Goal: Transaction & Acquisition: Obtain resource

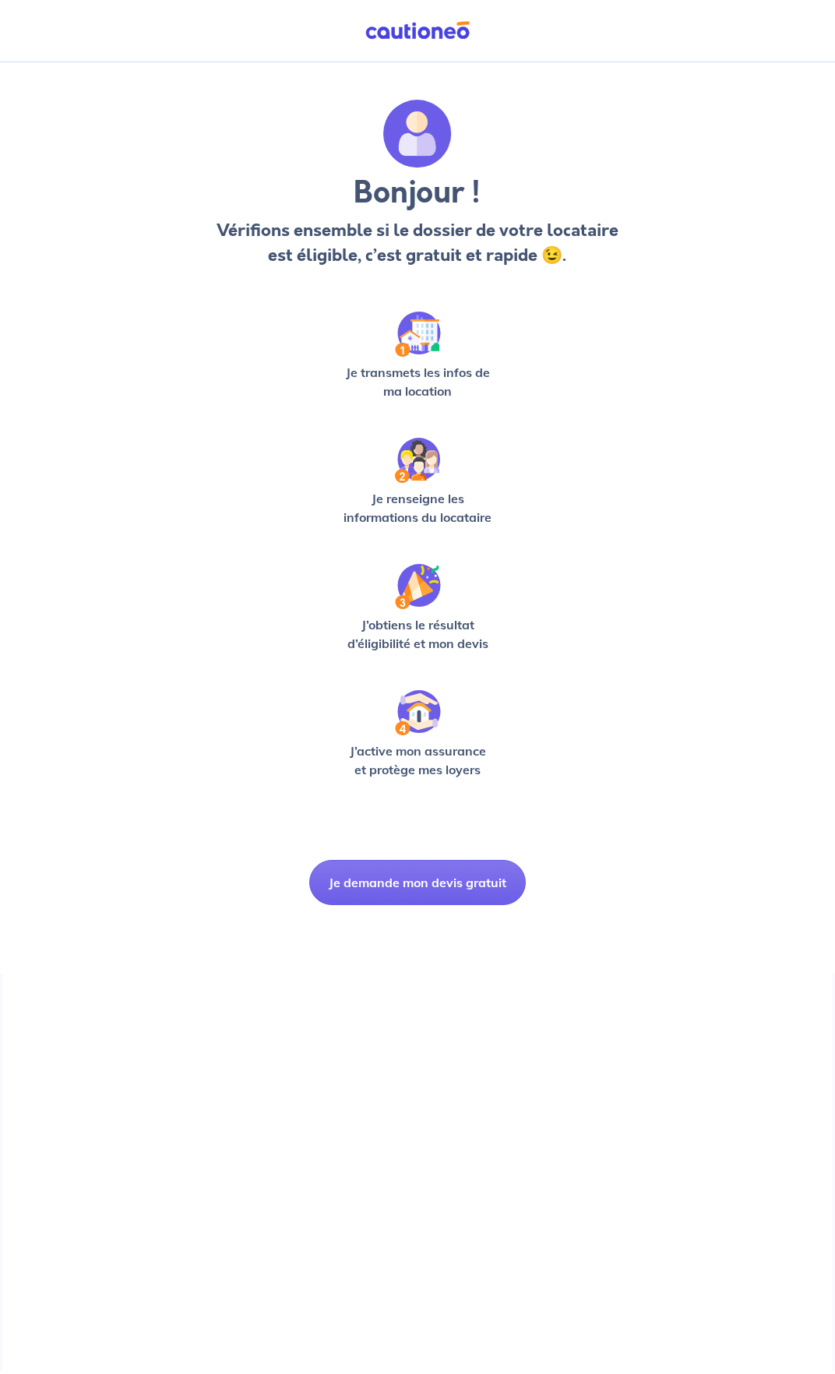
click at [684, 399] on div "Bonjour ! Vérifions ensemble si le dossier de votre locataire est éligible, c’e…" at bounding box center [417, 502] width 704 height 805
click at [433, 890] on button "Je demande mon devis gratuit" at bounding box center [417, 882] width 217 height 45
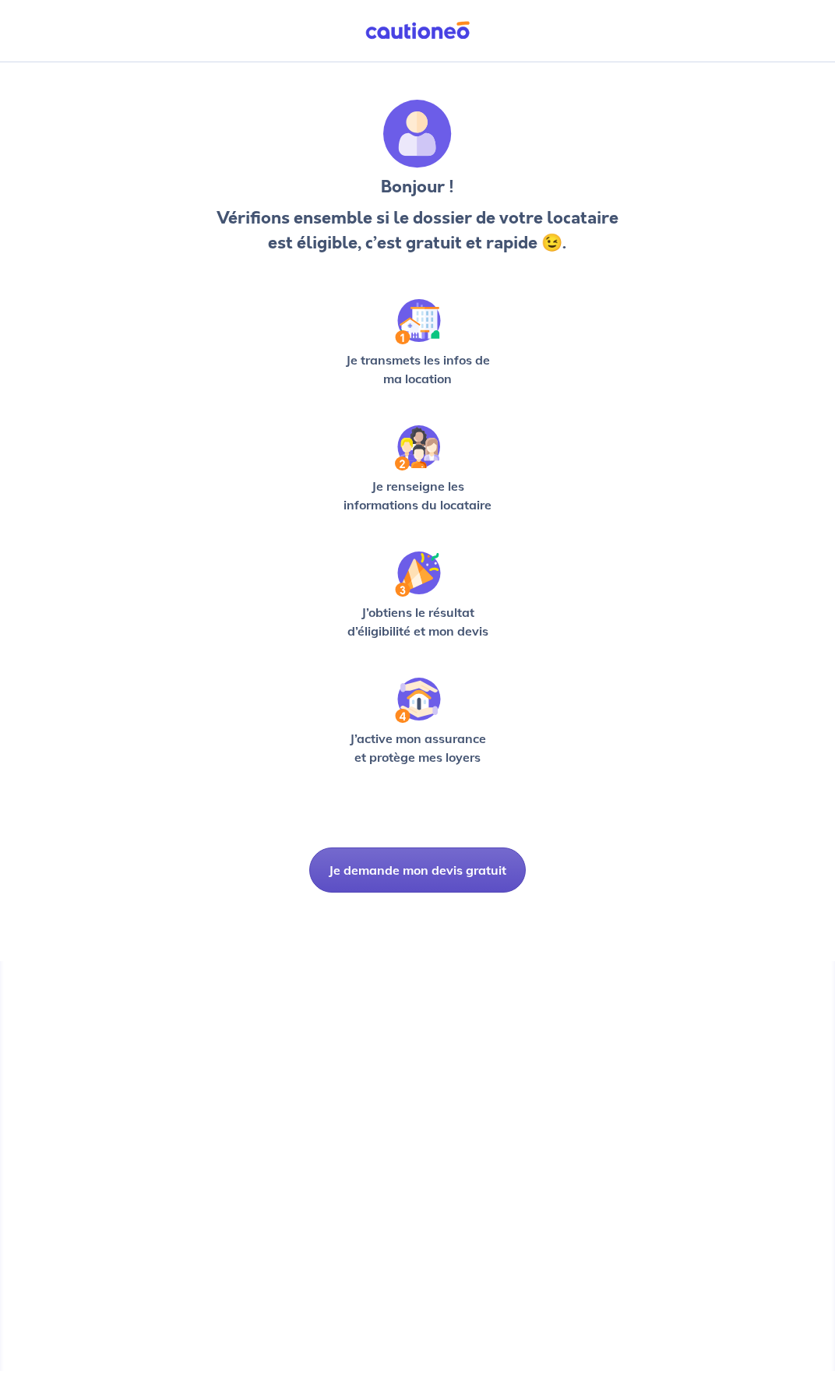
click at [424, 870] on button "Je demande mon devis gratuit" at bounding box center [417, 869] width 217 height 45
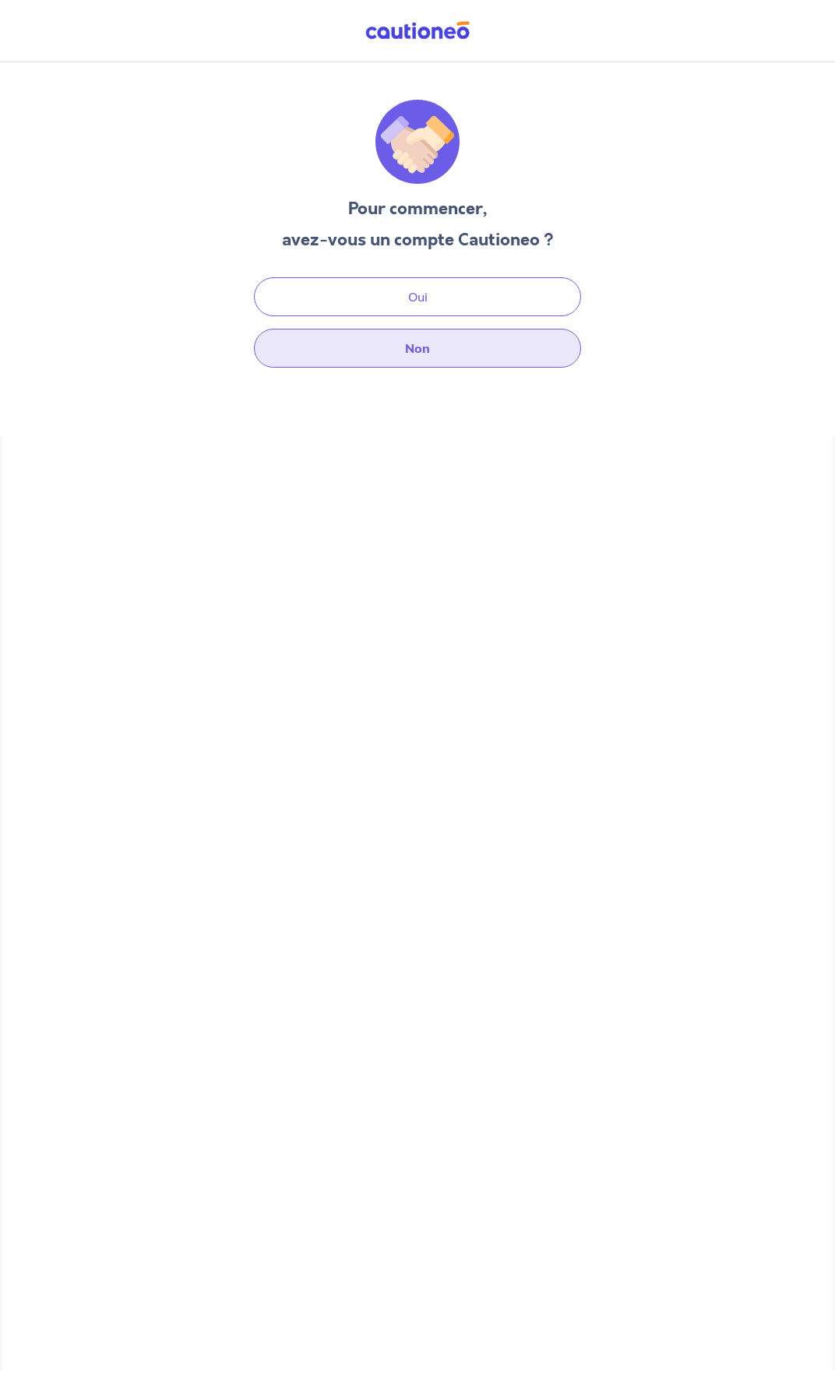
click at [421, 360] on button "Non" at bounding box center [417, 348] width 327 height 39
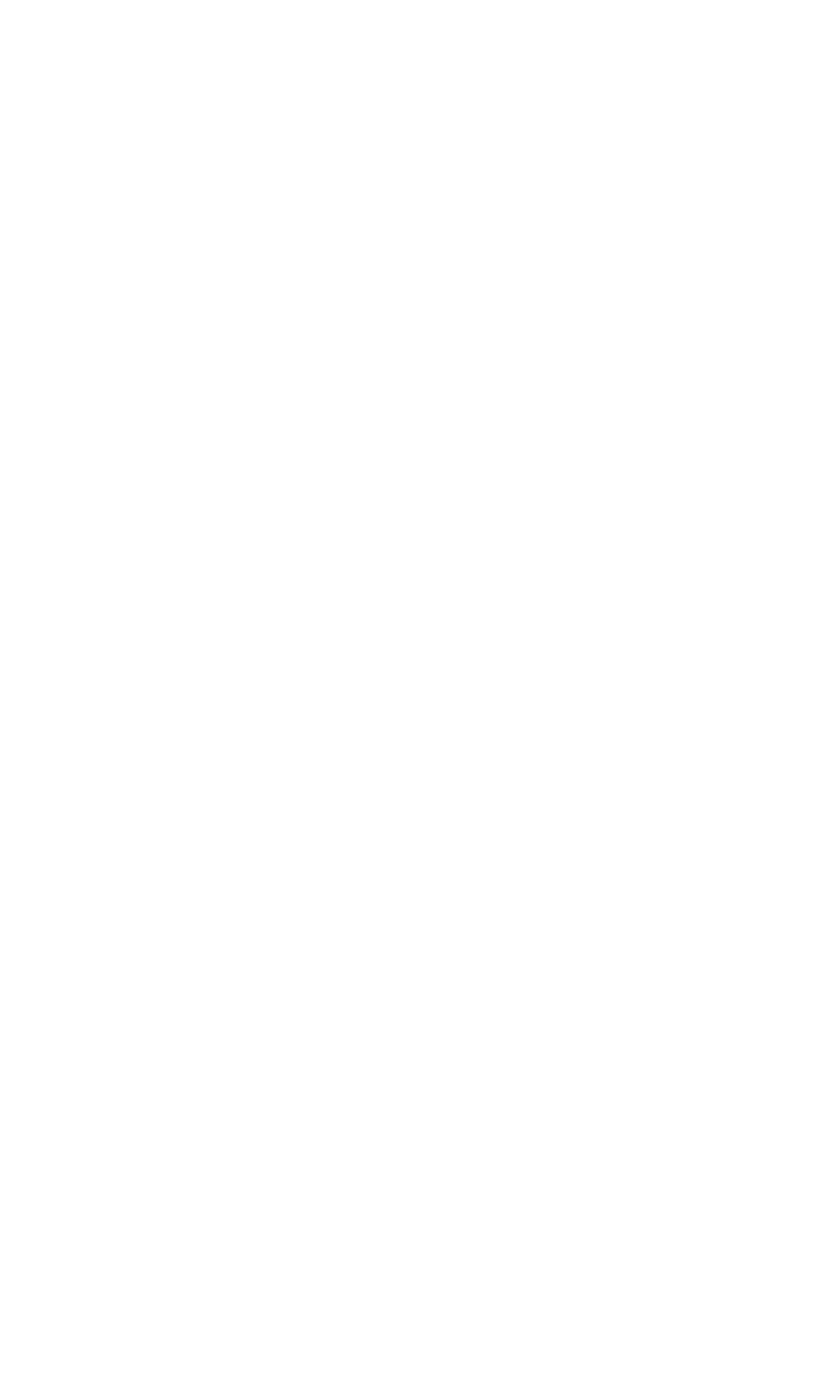
select select "FR"
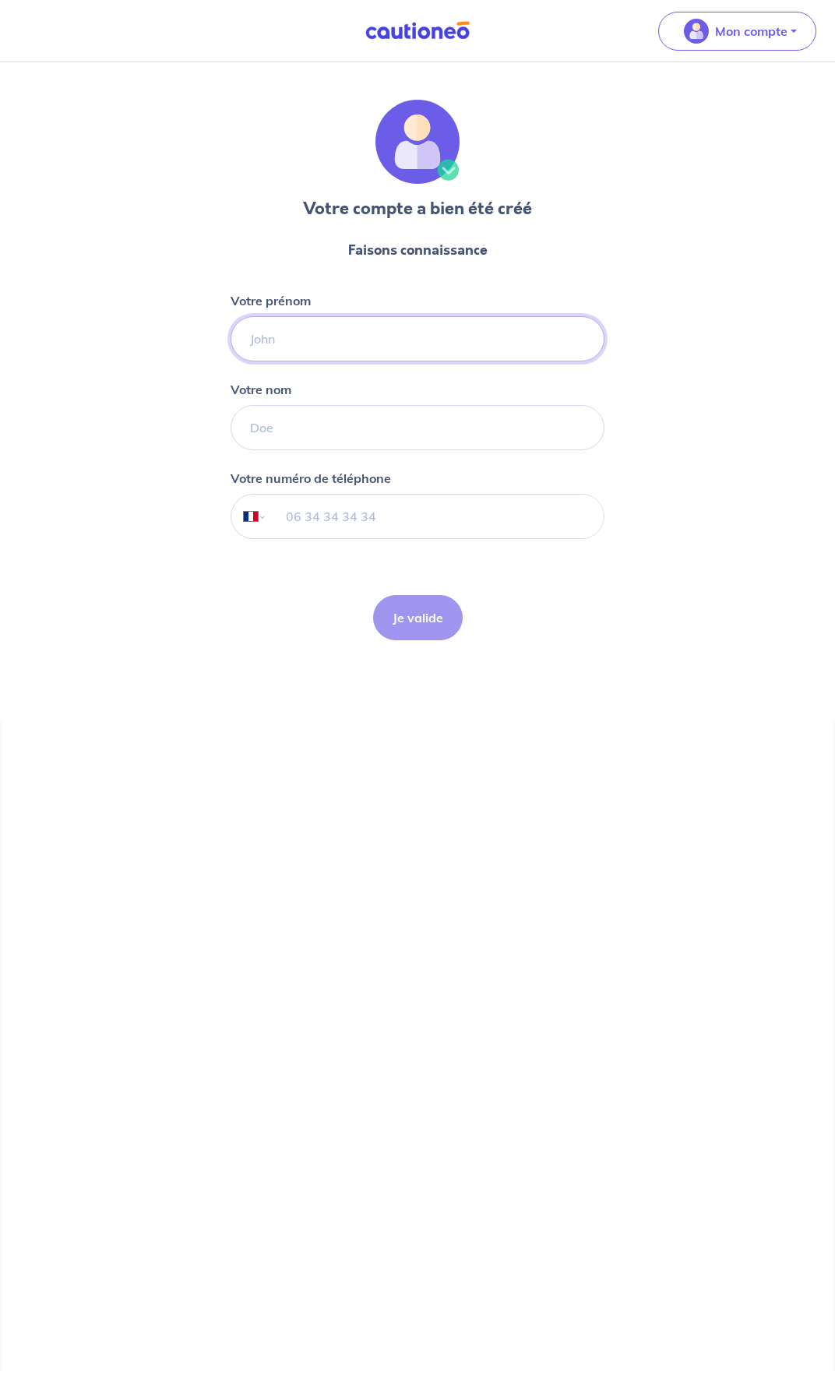
click at [274, 337] on input "Votre prénom" at bounding box center [418, 338] width 374 height 45
type input "m"
type input "[PERSON_NAME]"
type input "LHoir"
click at [268, 516] on input "06 83 27 11 27" at bounding box center [435, 517] width 336 height 44
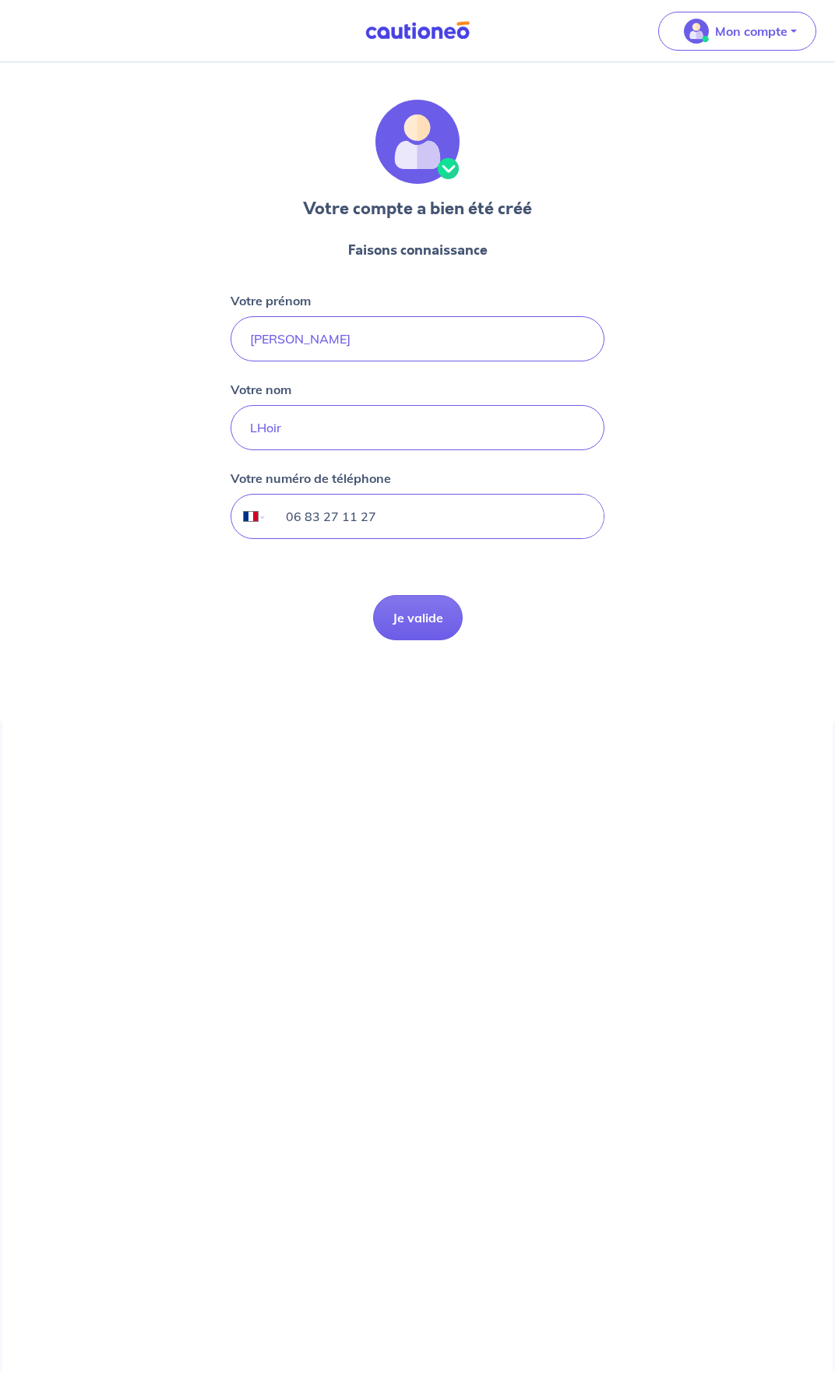
type input "06 83 27 11 27"
click at [258, 516] on select "International [GEOGRAPHIC_DATA] [GEOGRAPHIC_DATA] [GEOGRAPHIC_DATA] [GEOGRAPHIC…" at bounding box center [247, 517] width 33 height 44
select select "AE"
click at [231, 495] on select "International [GEOGRAPHIC_DATA] [GEOGRAPHIC_DATA] [GEOGRAPHIC_DATA] [GEOGRAPHIC…" at bounding box center [247, 517] width 33 height 44
drag, startPoint x: 381, startPoint y: 526, endPoint x: 280, endPoint y: 520, distance: 101.4
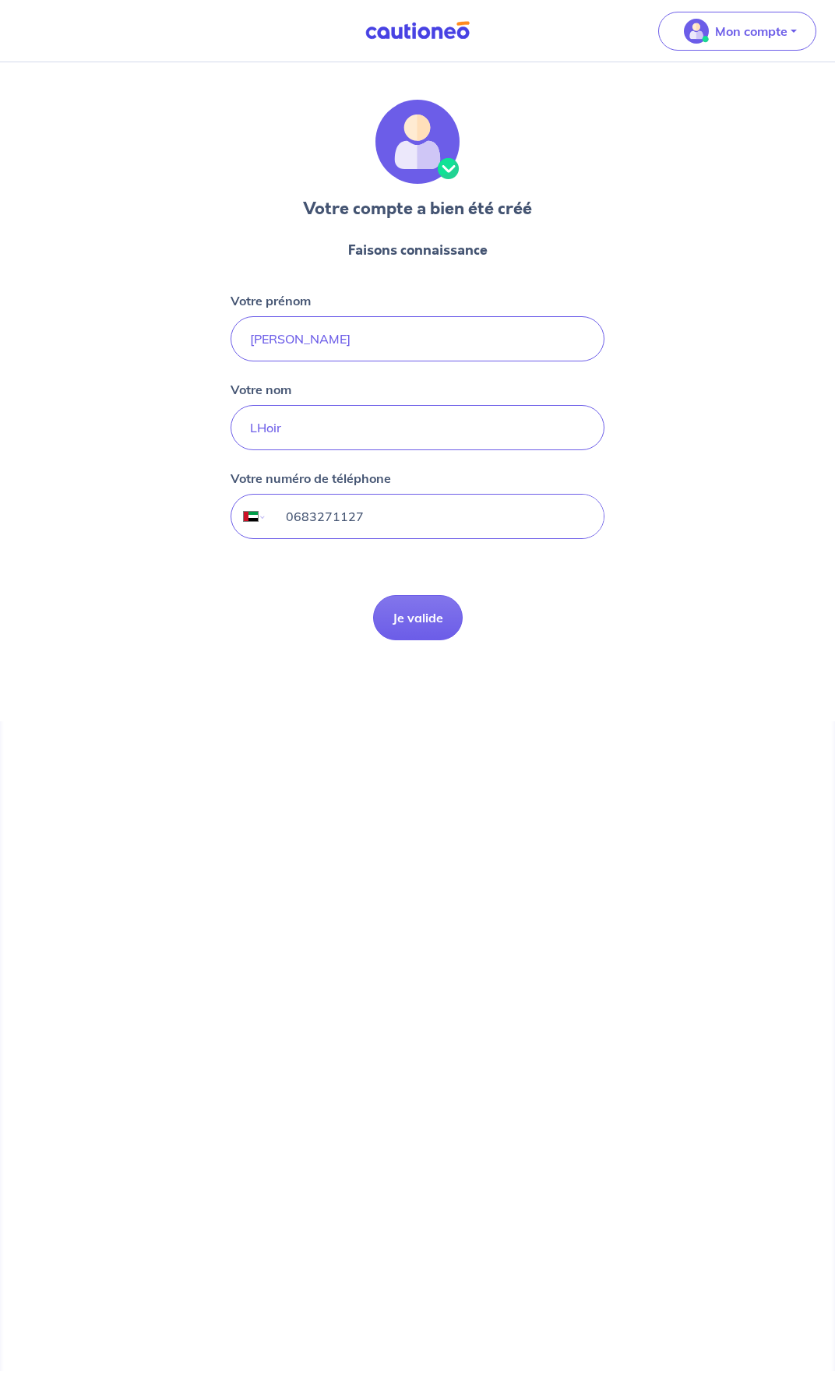
click at [280, 520] on input "0683271127" at bounding box center [435, 517] width 336 height 44
type input "5"
type input "[PHONE_NUMBER]"
click at [666, 941] on div "Votre compte a bien été créé Faisons connaissance Votre prénom [PERSON_NAME] no…" at bounding box center [417, 716] width 835 height 1309
click at [418, 611] on button "Je valide" at bounding box center [418, 617] width 90 height 45
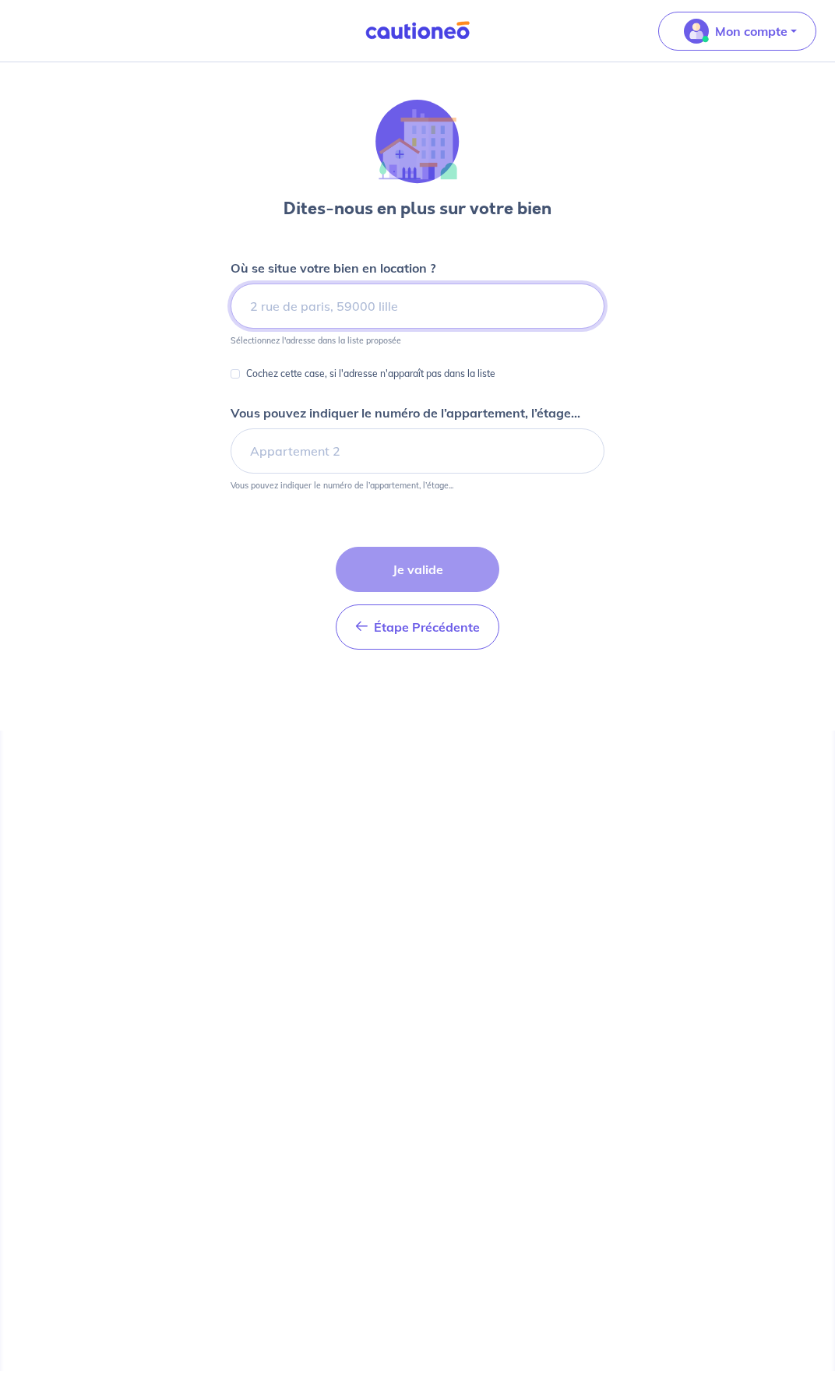
click at [336, 308] on input at bounding box center [418, 306] width 374 height 45
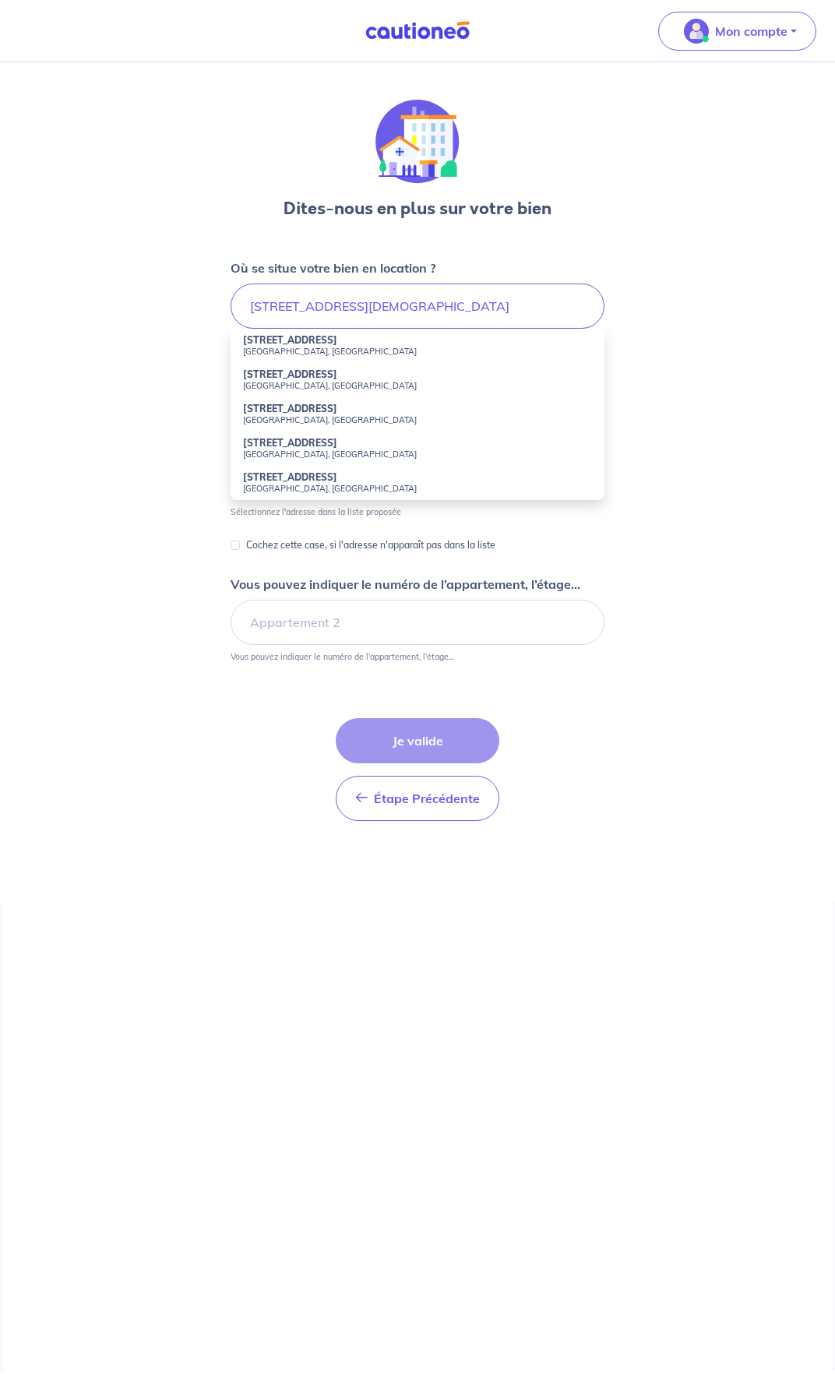
click at [295, 339] on strong "[STREET_ADDRESS]" at bounding box center [290, 340] width 94 height 12
type input "[STREET_ADDRESS]"
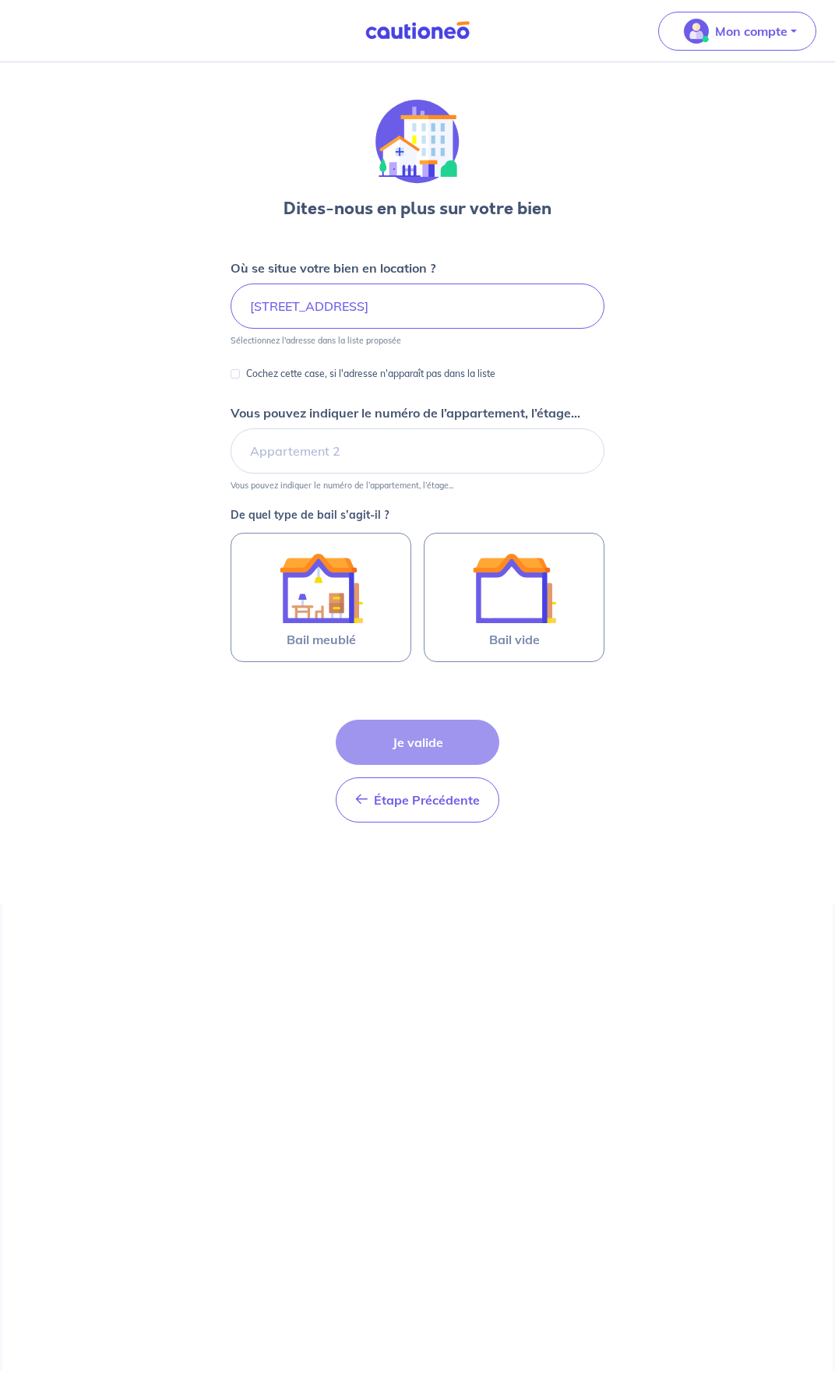
click at [752, 364] on div "Dites-nous en plus sur votre bien Où se situe votre bien en location ? [STREET_…" at bounding box center [417, 482] width 835 height 841
click at [339, 449] on input "Vous pouvez indiquer le numéro de l’appartement, l’étage..." at bounding box center [418, 450] width 374 height 45
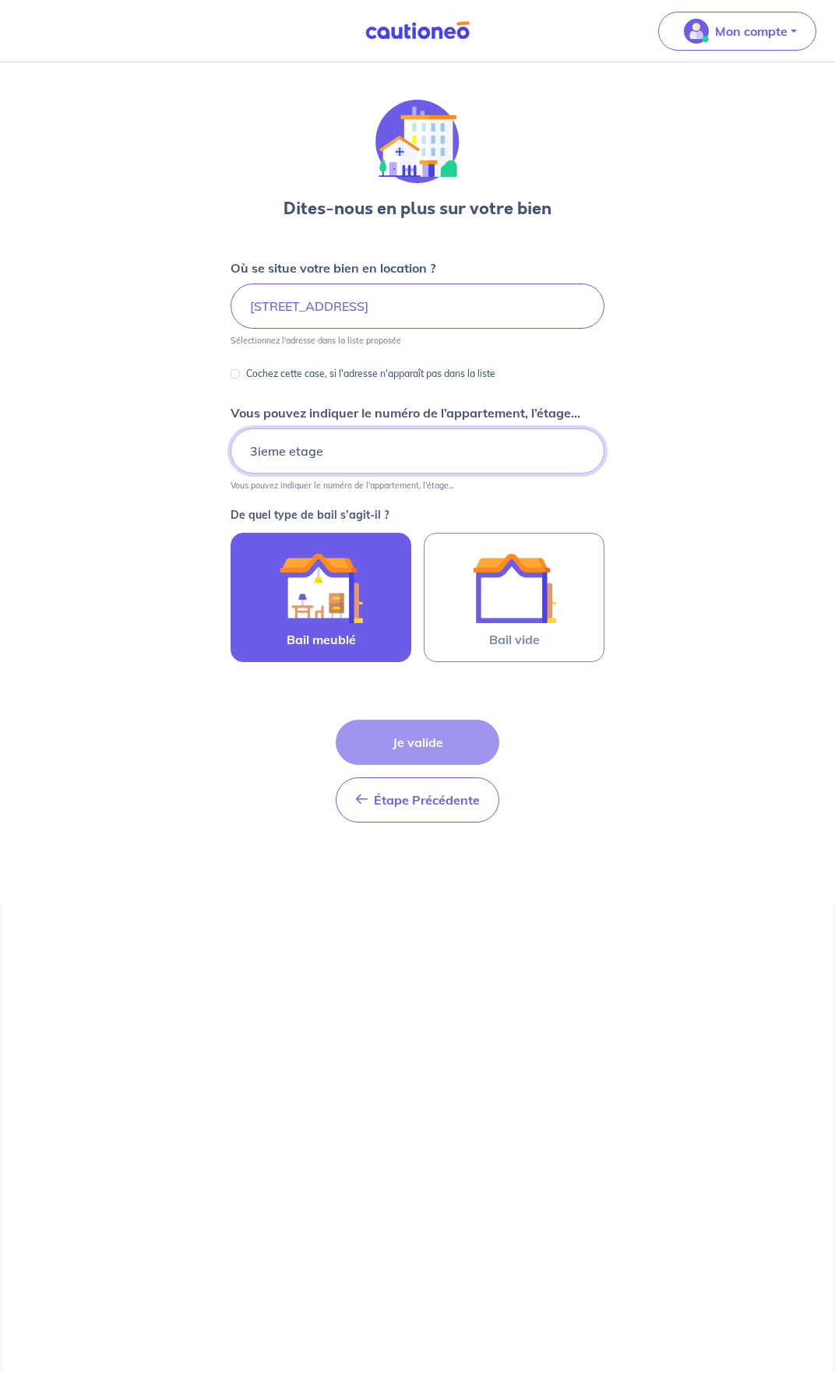
type input "3ieme etage"
click at [323, 596] on img at bounding box center [321, 588] width 84 height 84
click at [0, 0] on input "Bail meublé" at bounding box center [0, 0] width 0 height 0
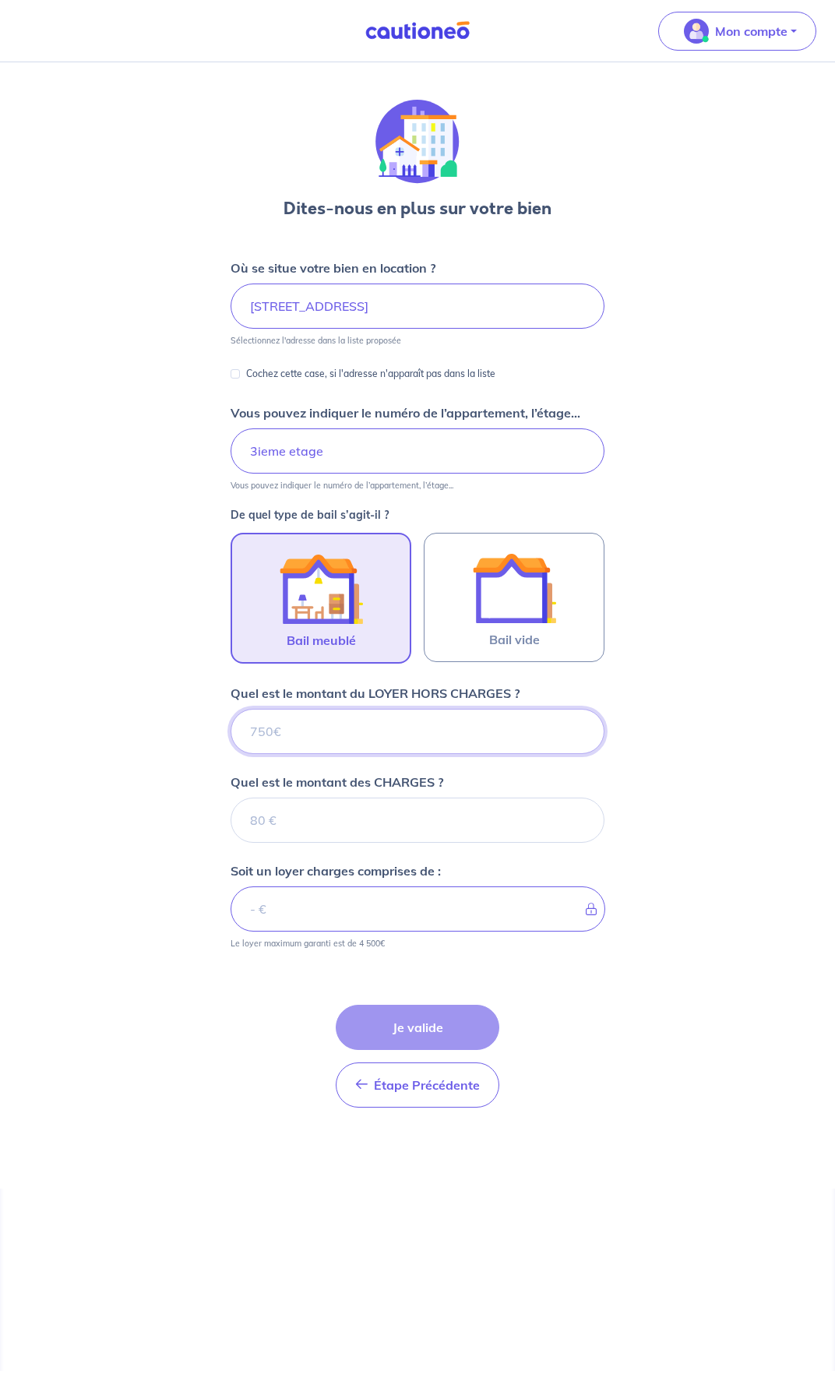
click at [343, 735] on input "Quel est le montant du LOYER HORS CHARGES ?" at bounding box center [418, 731] width 374 height 45
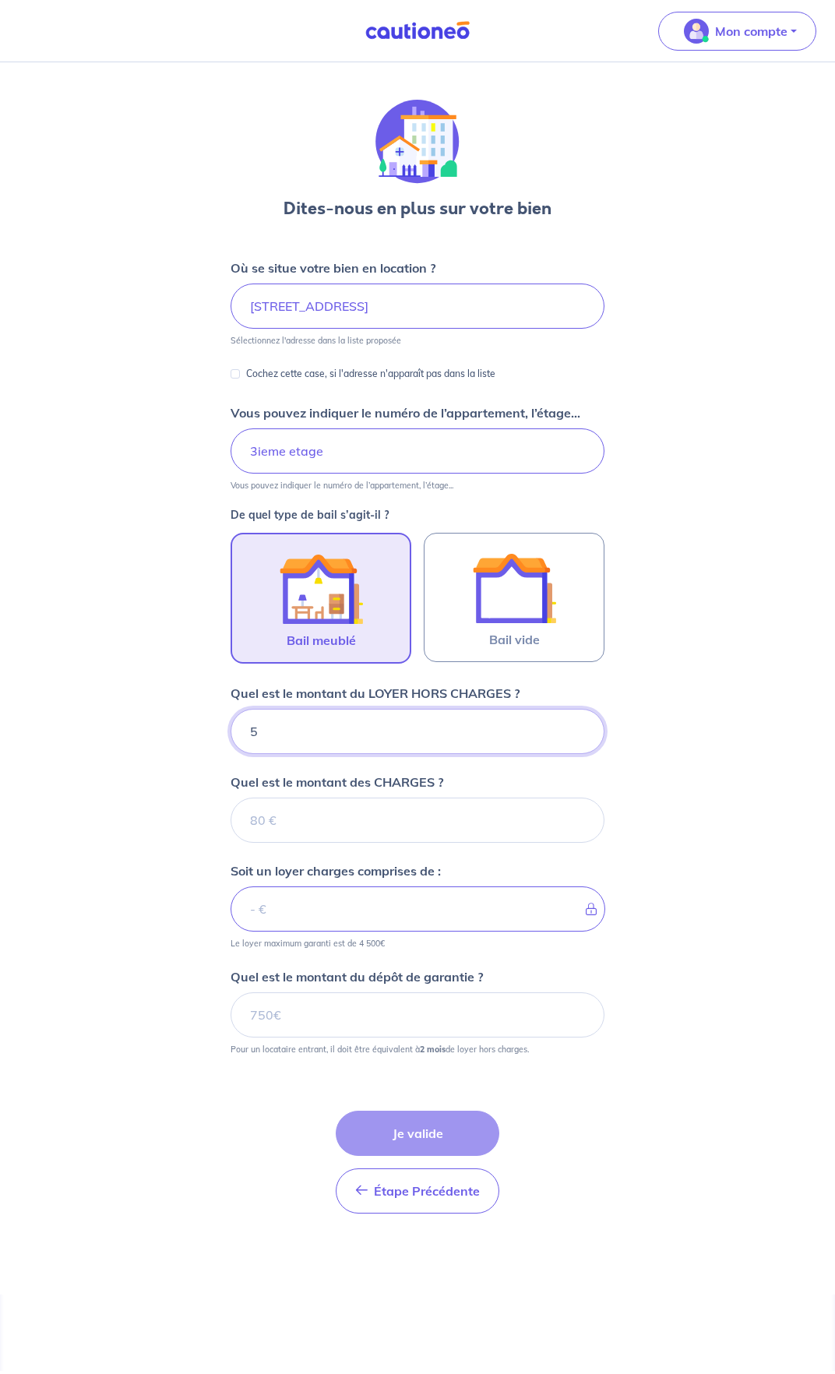
type input "55"
type input "550"
type input "5500"
click at [731, 799] on div "Dites-nous en plus sur votre bien Où se situe votre bien en location ? [STREET_…" at bounding box center [417, 678] width 835 height 1232
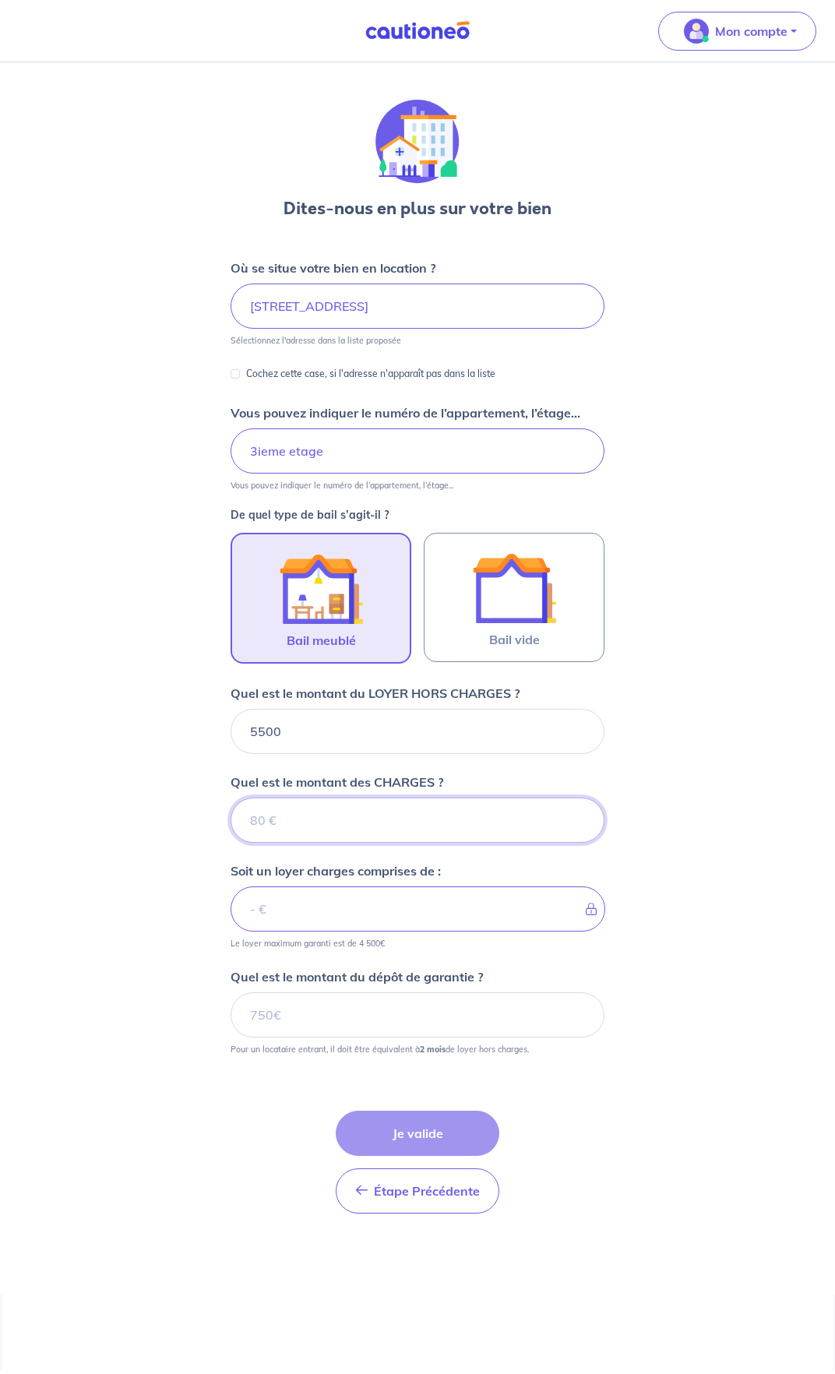
click at [329, 815] on input "Quel est le montant des CHARGES ?" at bounding box center [418, 820] width 374 height 45
type input "500"
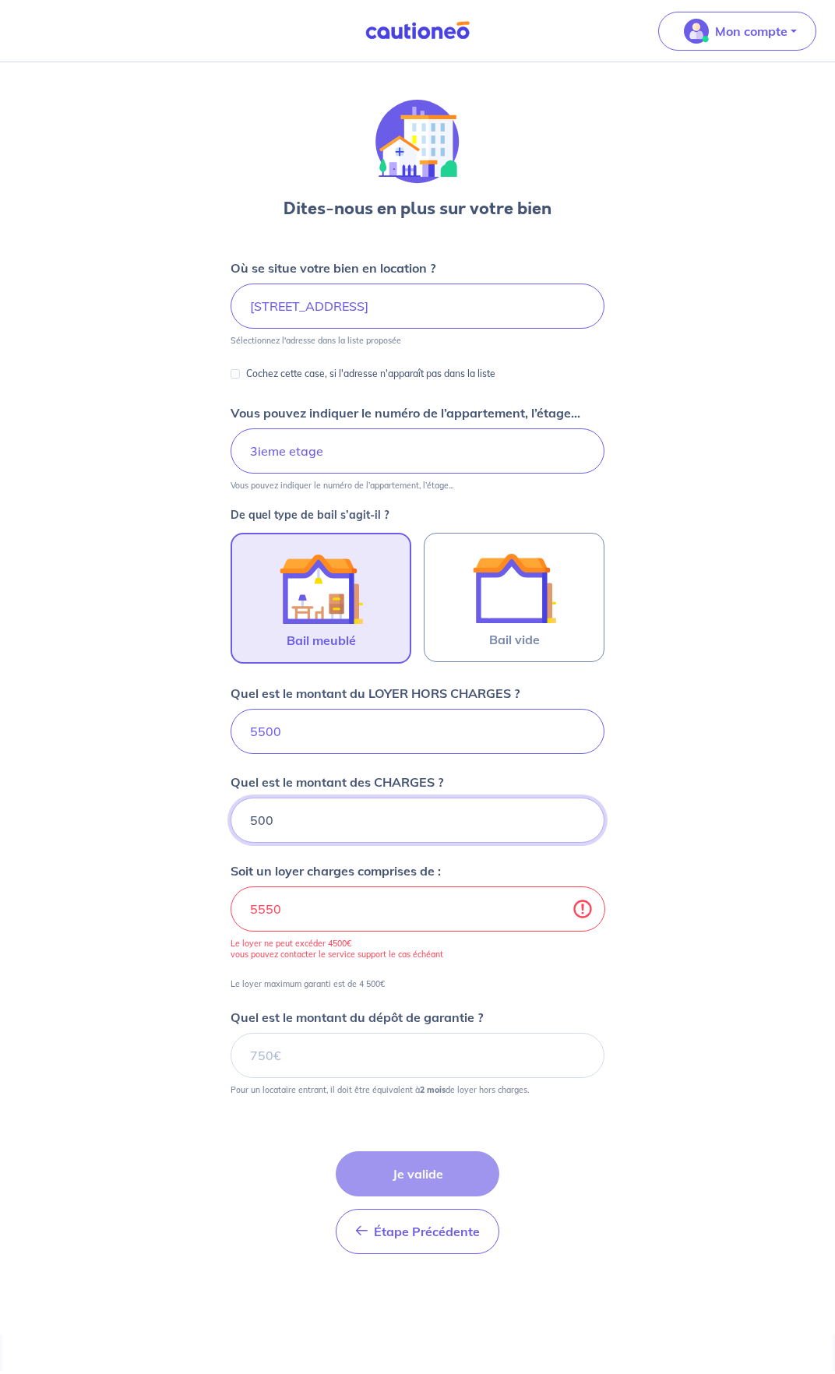
type input "6000"
type input "500"
click at [765, 907] on div "Dites-nous en plus sur votre bien Où se situe votre bien en location ? [STREET_…" at bounding box center [417, 698] width 835 height 1273
click at [756, 848] on div "Dites-nous en plus sur votre bien Où se situe votre bien en location ? [STREET_…" at bounding box center [417, 698] width 835 height 1273
